Goal: Information Seeking & Learning: Understand process/instructions

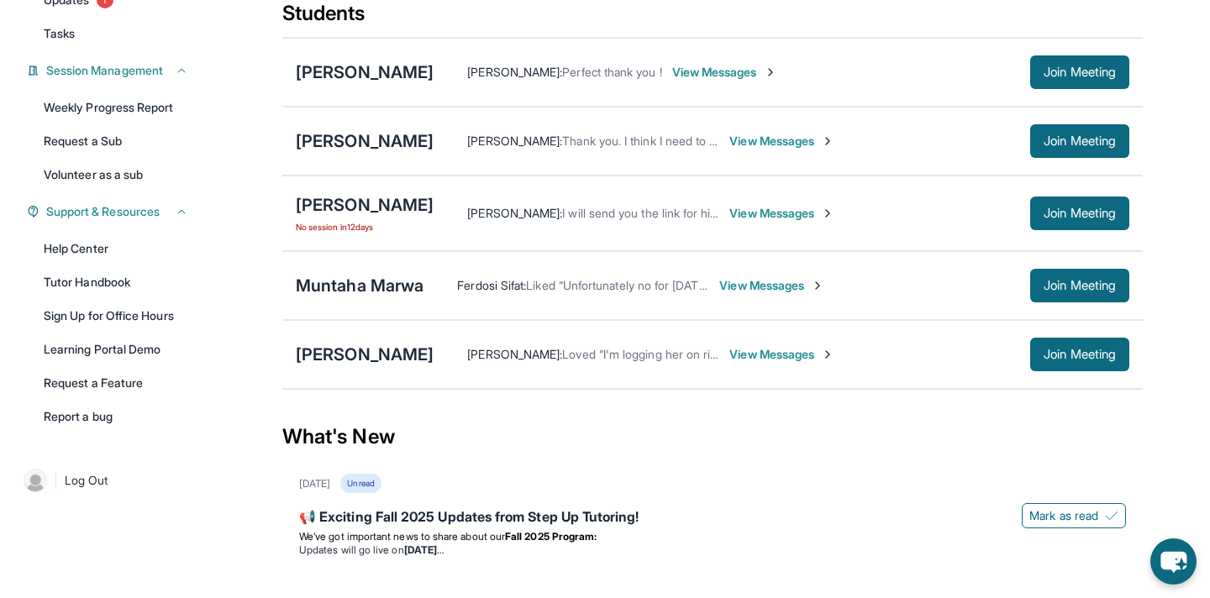
scroll to position [211, 0]
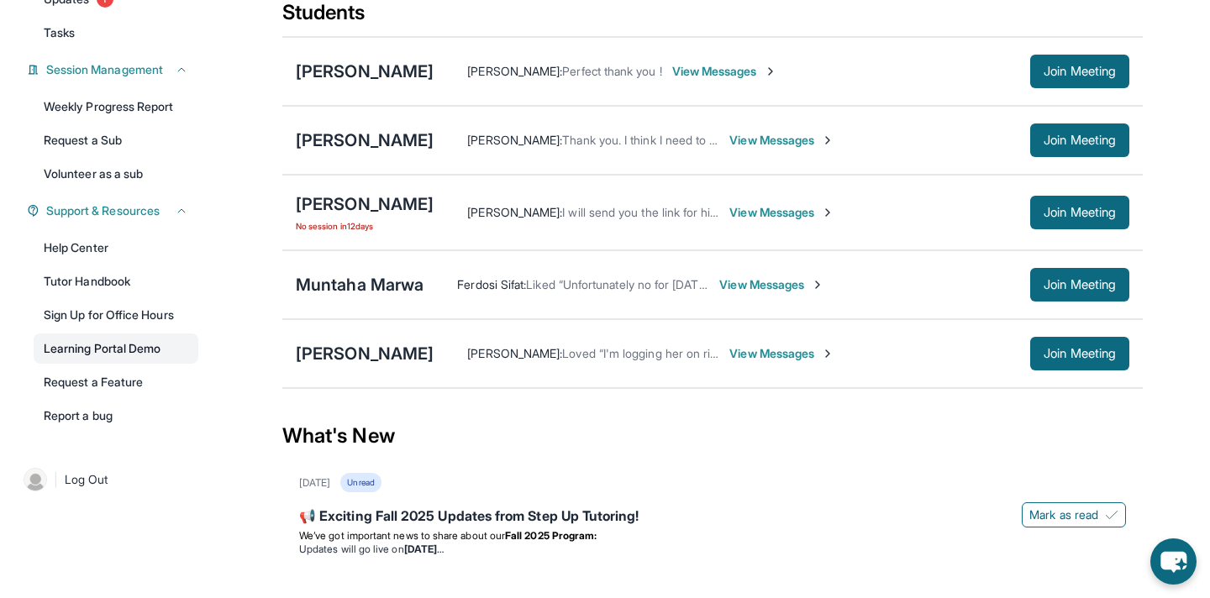
click at [82, 362] on link "Learning Portal Demo" at bounding box center [116, 348] width 165 height 30
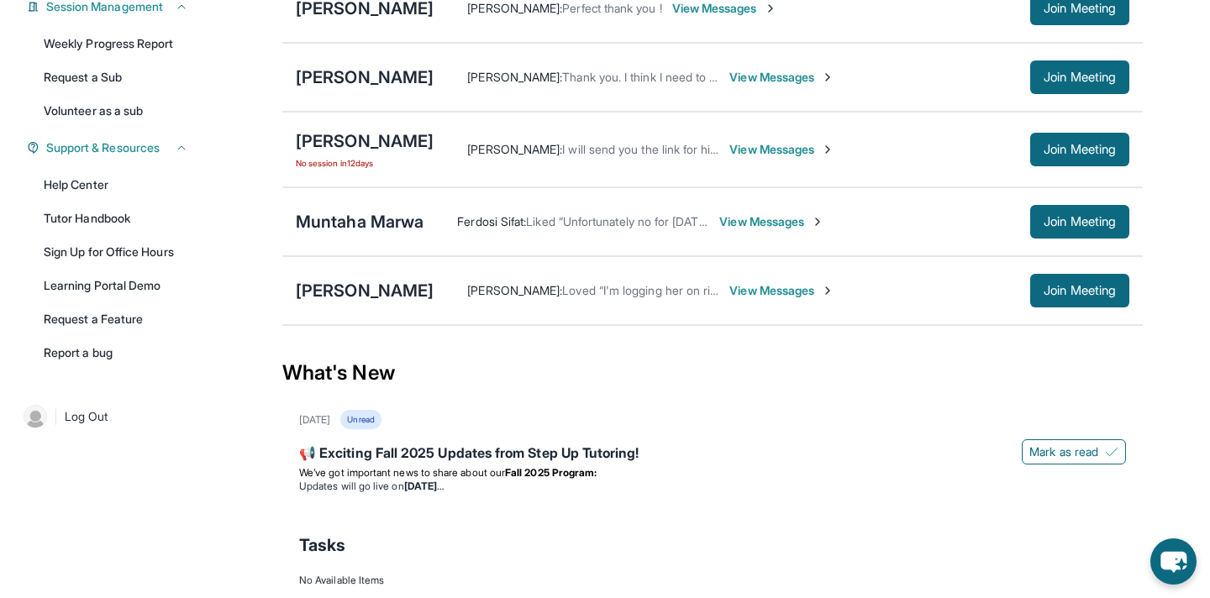
scroll to position [0, 0]
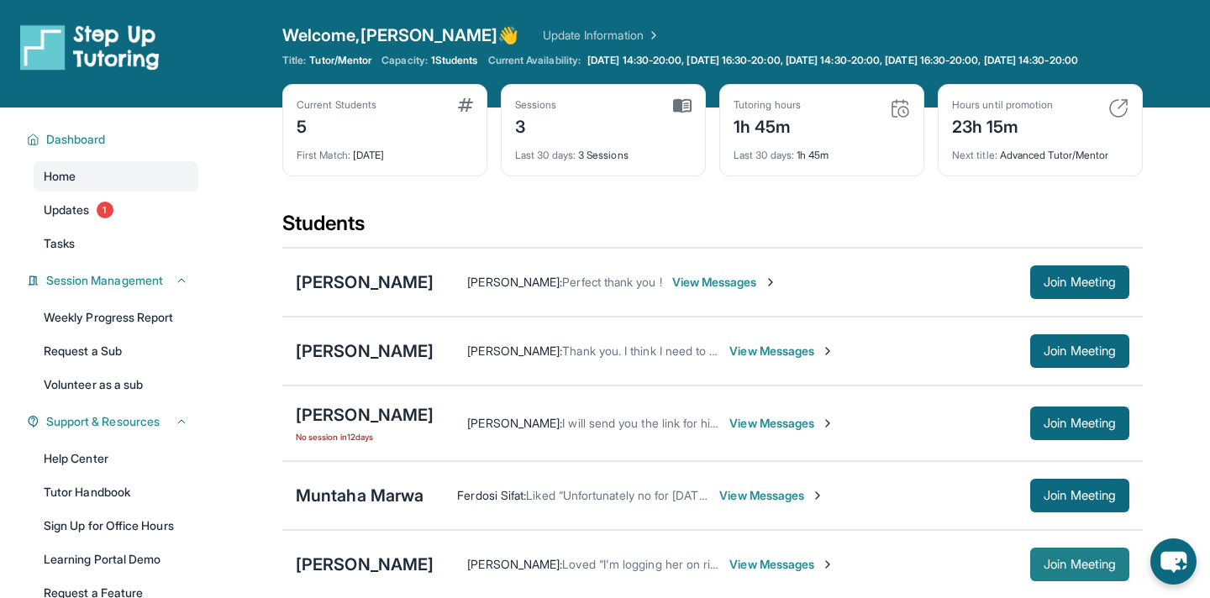
click at [1043, 570] on span "Join Meeting" at bounding box center [1079, 564] width 72 height 10
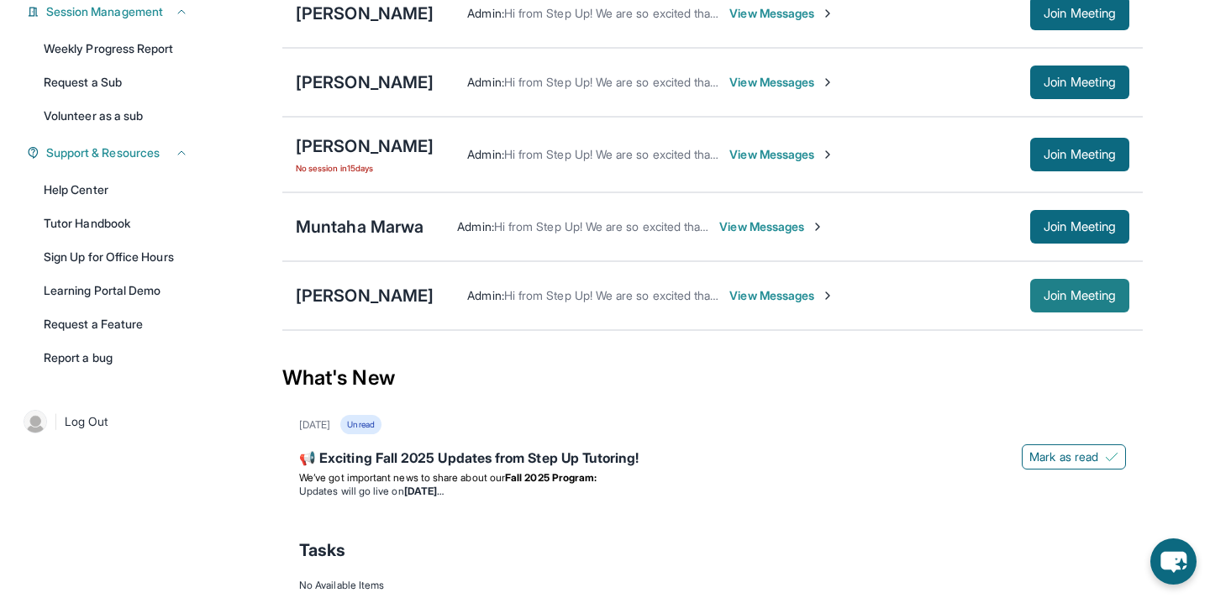
click at [1073, 301] on span "Join Meeting" at bounding box center [1079, 296] width 72 height 10
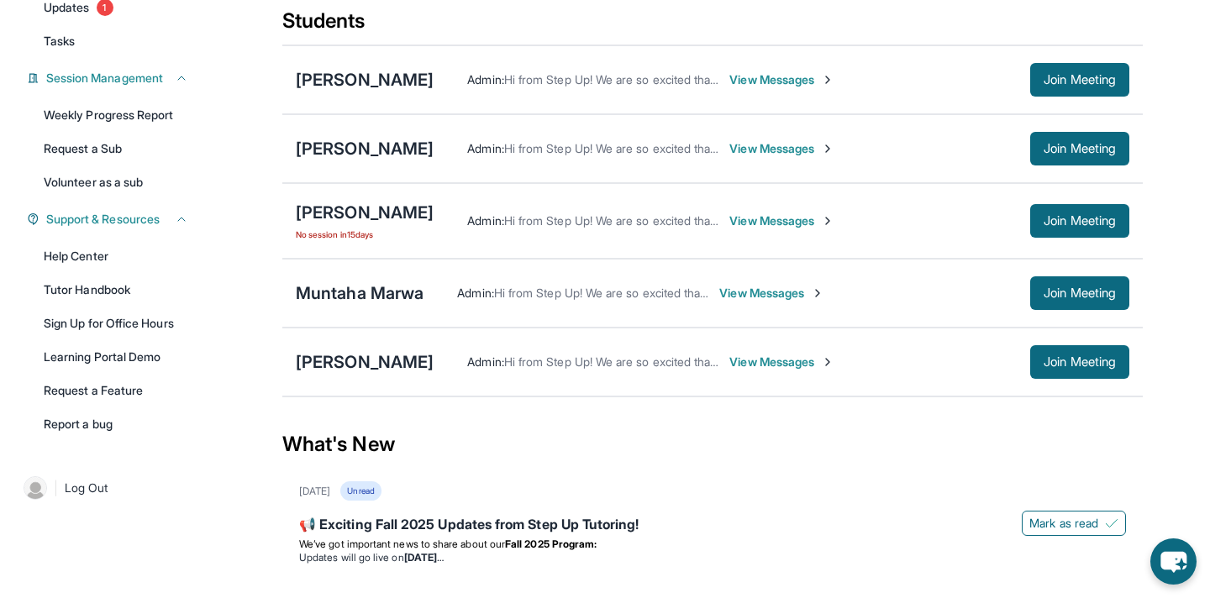
scroll to position [214, 0]
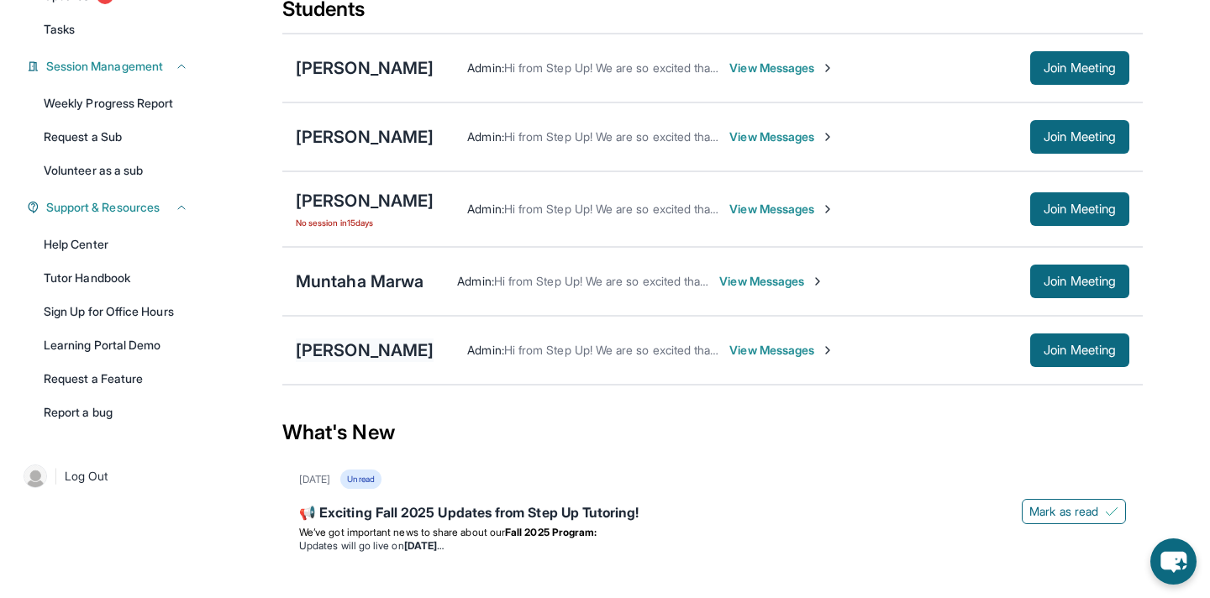
click at [321, 359] on div "[PERSON_NAME]" at bounding box center [365, 351] width 138 height 24
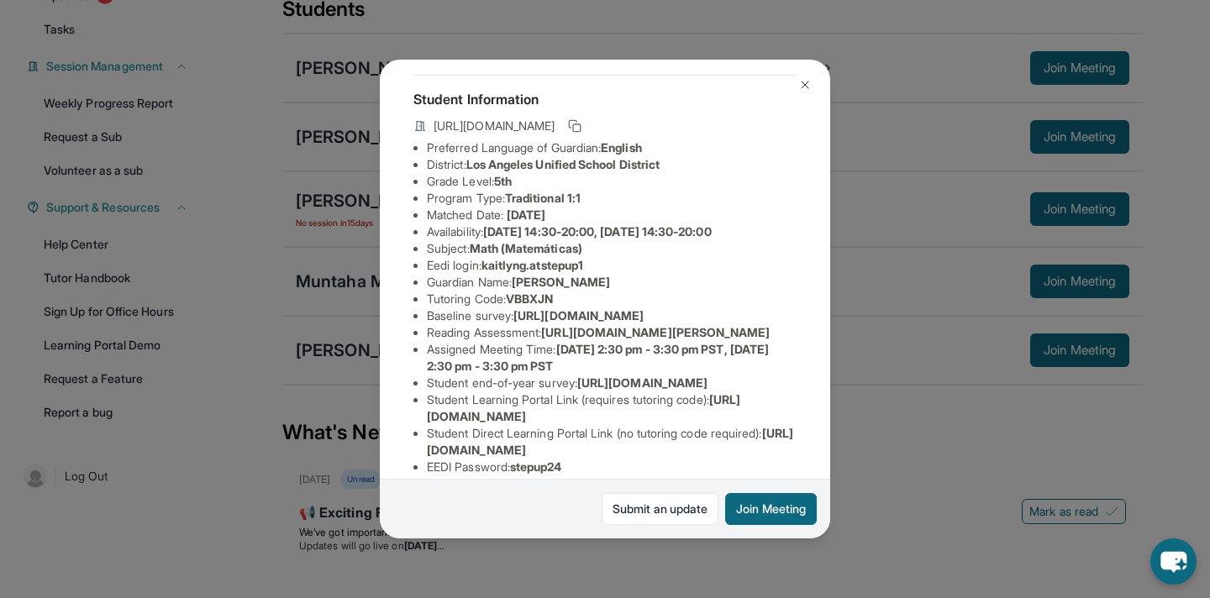
scroll to position [72, 0]
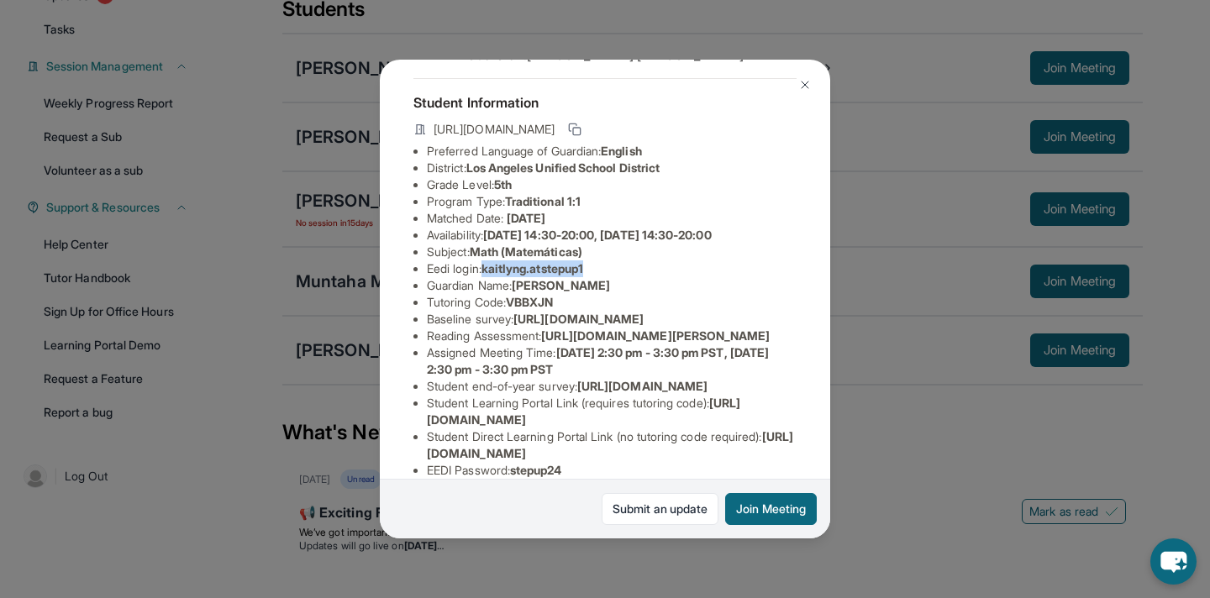
drag, startPoint x: 490, startPoint y: 267, endPoint x: 601, endPoint y: 273, distance: 111.9
click at [601, 273] on li "Eedi login : [PERSON_NAME].atstepup1" at bounding box center [612, 268] width 370 height 17
copy span "kaitlyng.atstepup1"
click at [685, 312] on li "Baseline survey : [URL][DOMAIN_NAME]" at bounding box center [612, 319] width 370 height 17
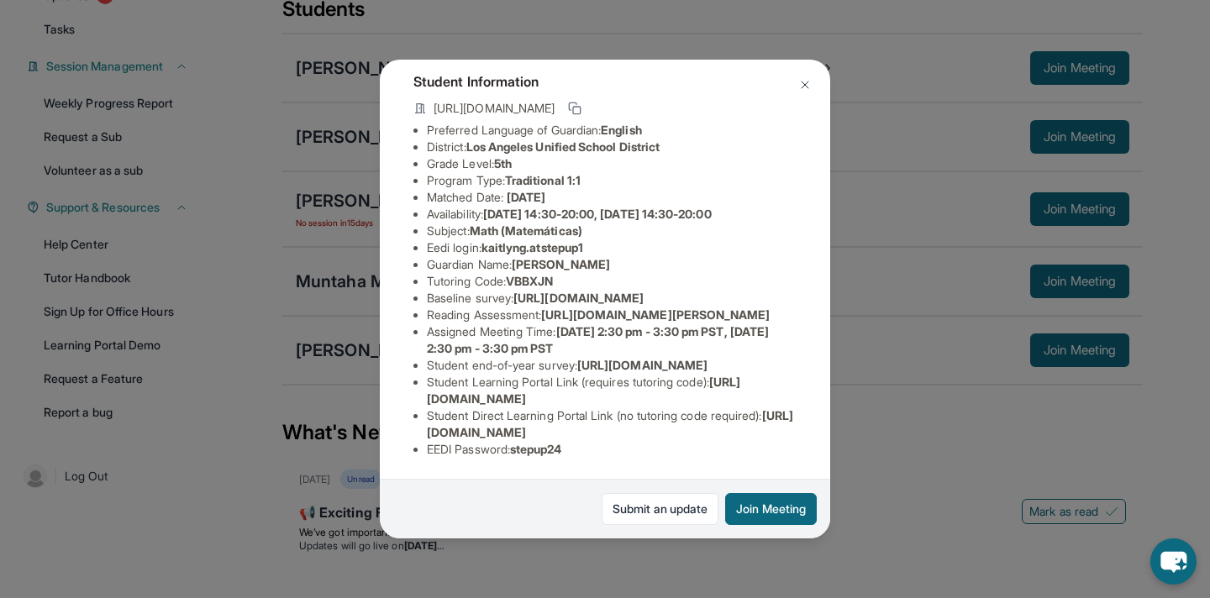
scroll to position [244, 0]
drag, startPoint x: 517, startPoint y: 447, endPoint x: 592, endPoint y: 454, distance: 75.9
click at [592, 454] on li "EEDI Password : stepup24" at bounding box center [612, 449] width 370 height 17
copy span "stepup24"
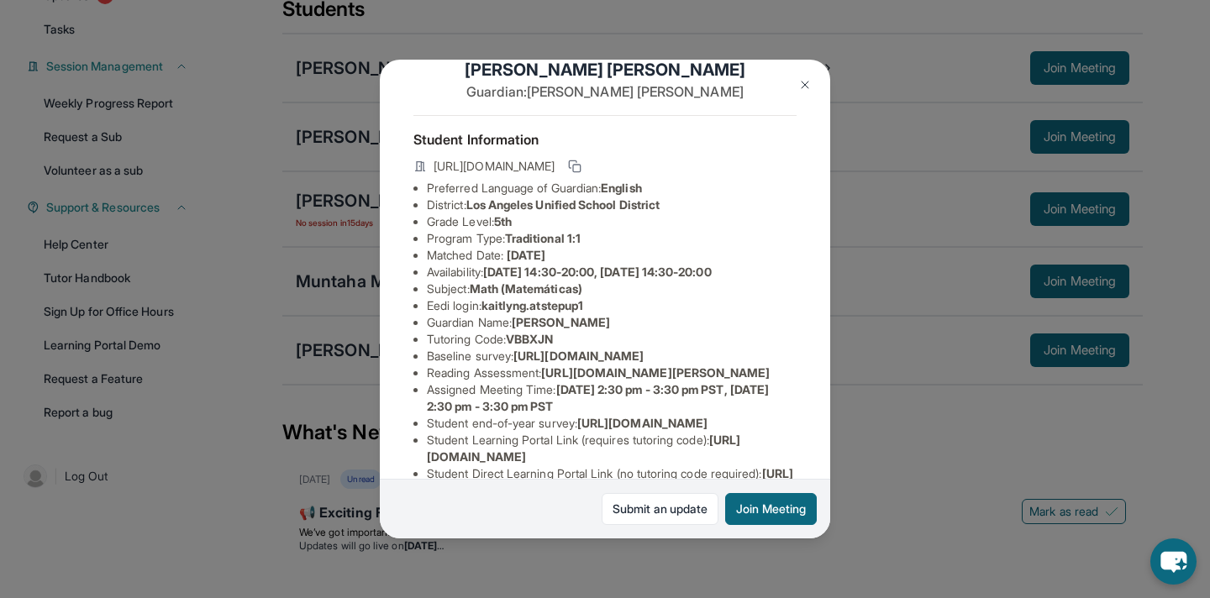
scroll to position [0, 0]
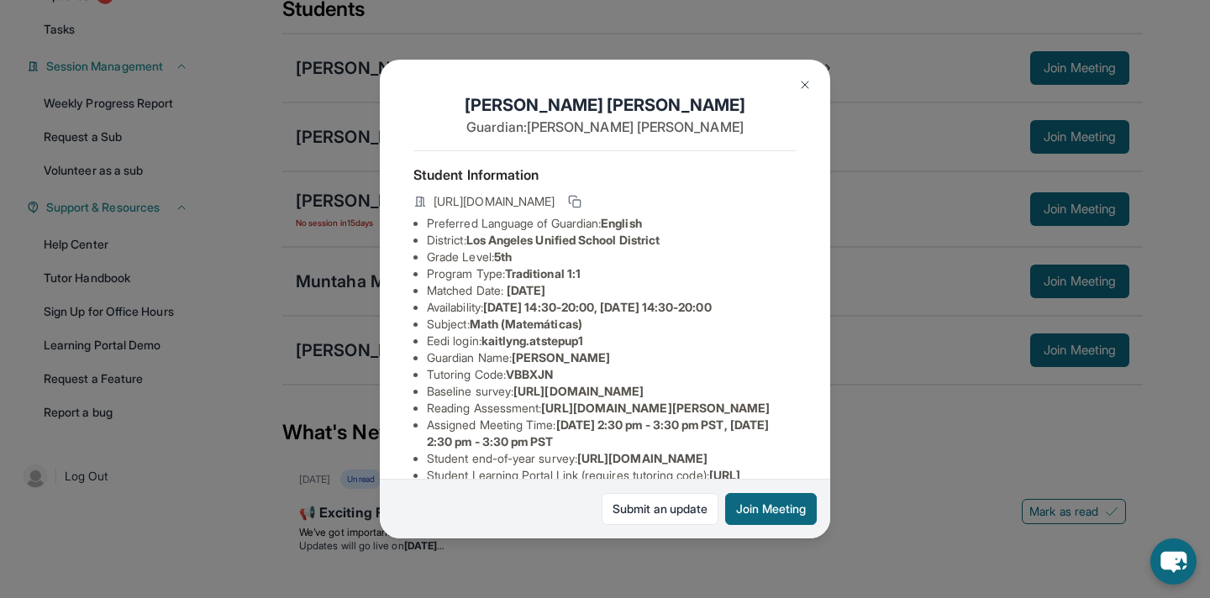
click at [612, 280] on li "Program Type: Traditional 1:1" at bounding box center [612, 273] width 370 height 17
drag, startPoint x: 488, startPoint y: 340, endPoint x: 609, endPoint y: 335, distance: 121.1
click at [609, 335] on li "Eedi login : [PERSON_NAME].atstepup1" at bounding box center [612, 341] width 370 height 17
copy span "kaitlyng.atstepup1"
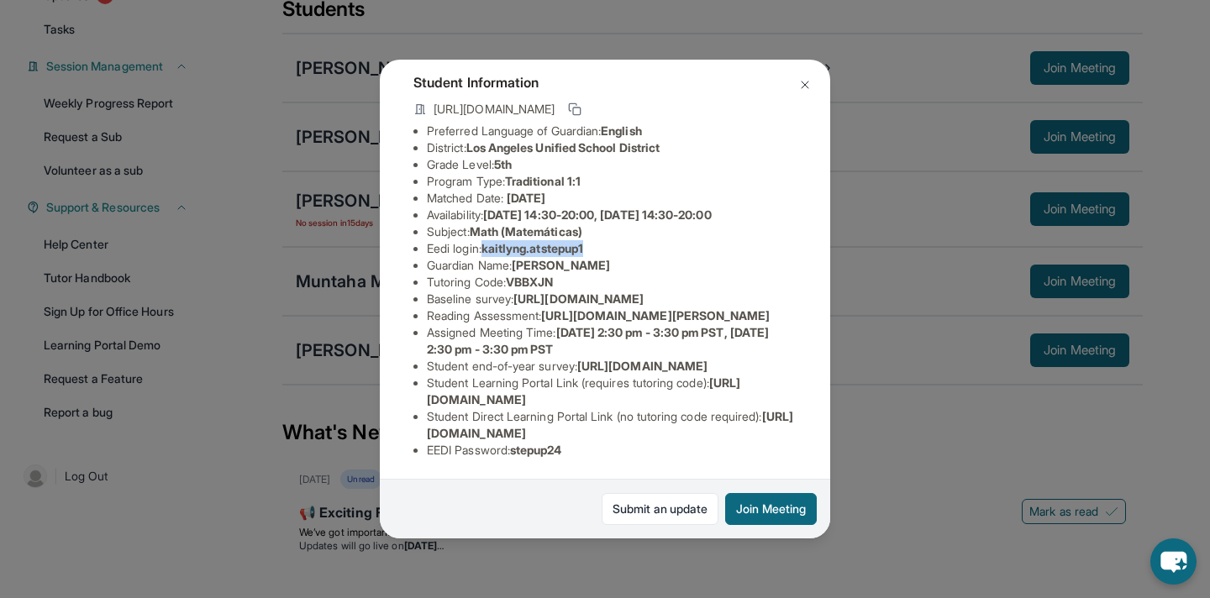
scroll to position [244, 0]
drag, startPoint x: 518, startPoint y: 450, endPoint x: 582, endPoint y: 444, distance: 64.2
click at [582, 444] on li "EEDI Password : stepup24" at bounding box center [612, 449] width 370 height 17
copy span "stepup24"
click at [812, 78] on button at bounding box center [805, 85] width 34 height 34
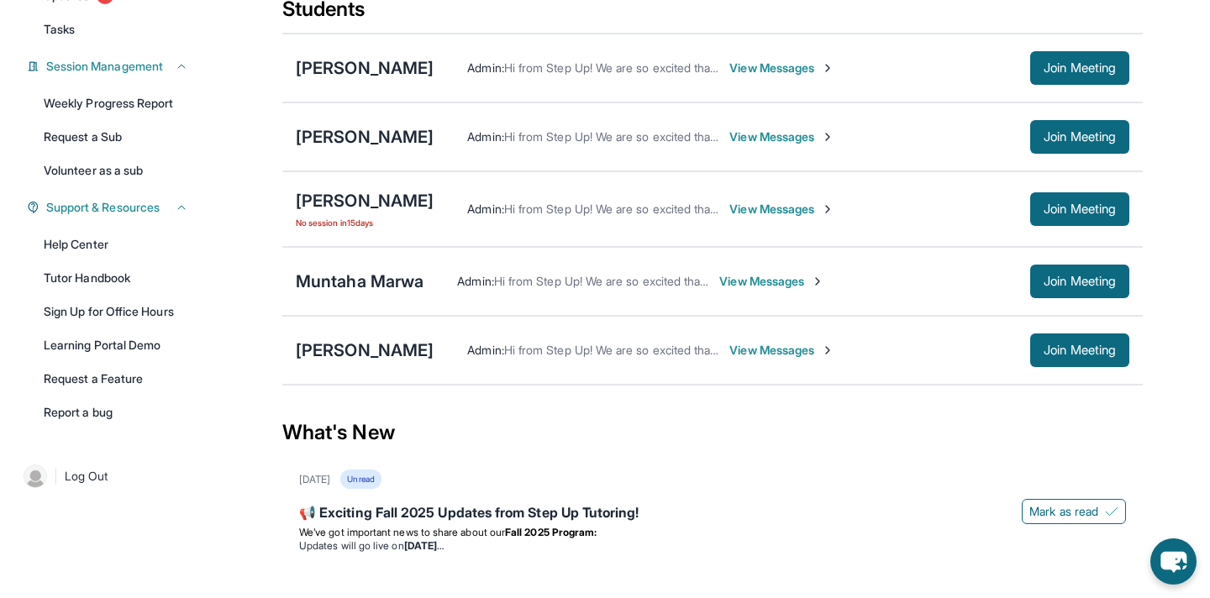
scroll to position [0, 0]
